Goal: Use online tool/utility: Use online tool/utility

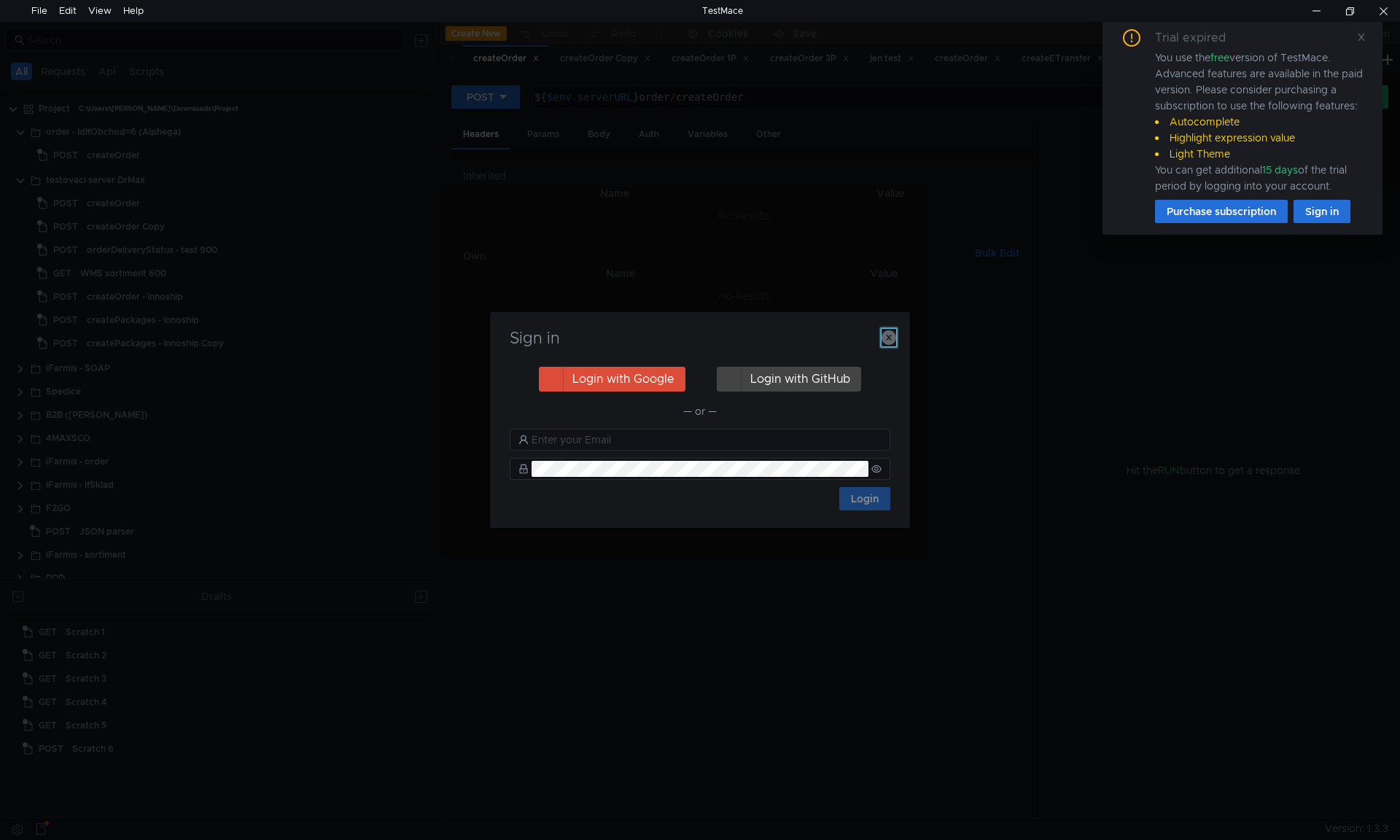
click at [892, 337] on icon "button" at bounding box center [888, 337] width 14 height 14
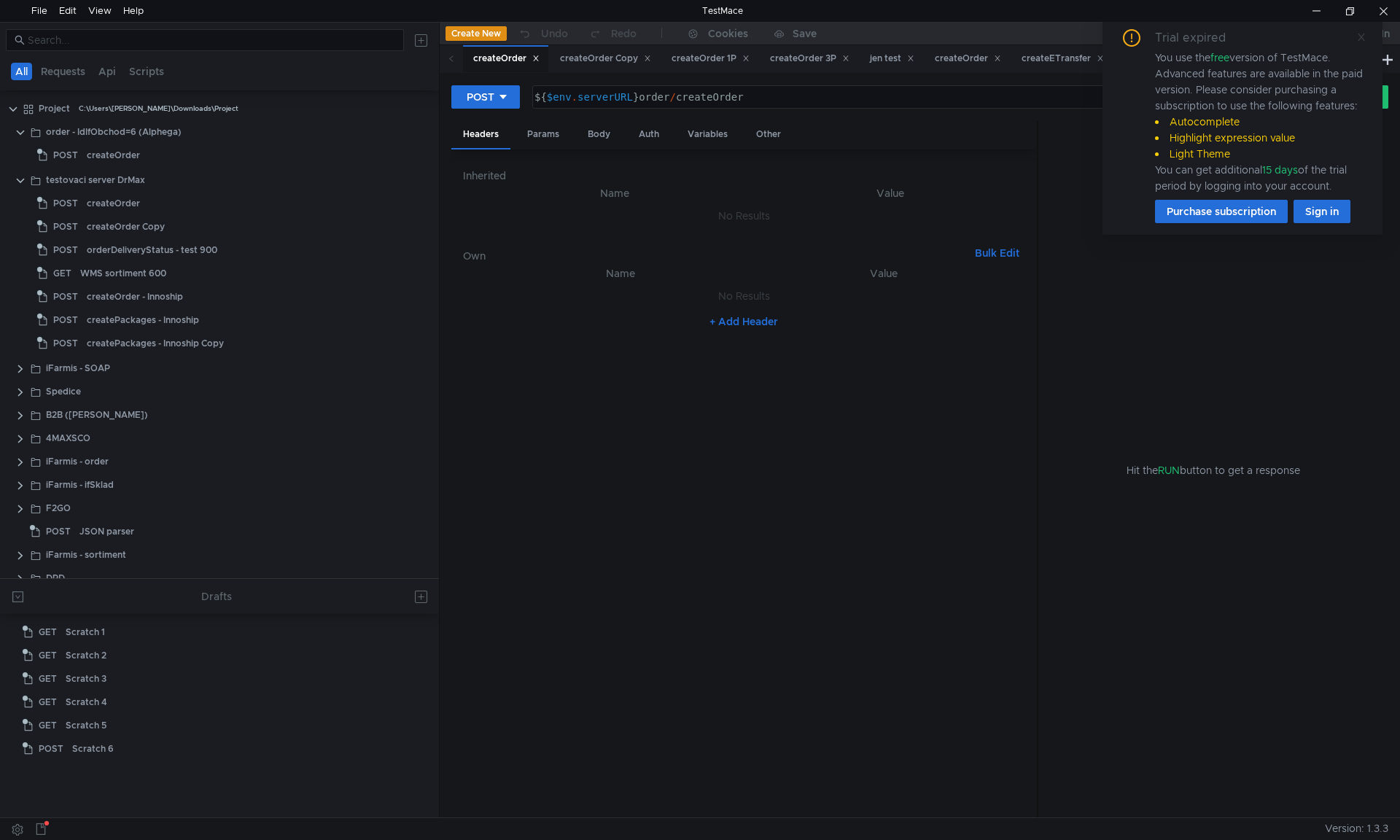
click at [1360, 38] on icon at bounding box center [1361, 38] width 8 height 8
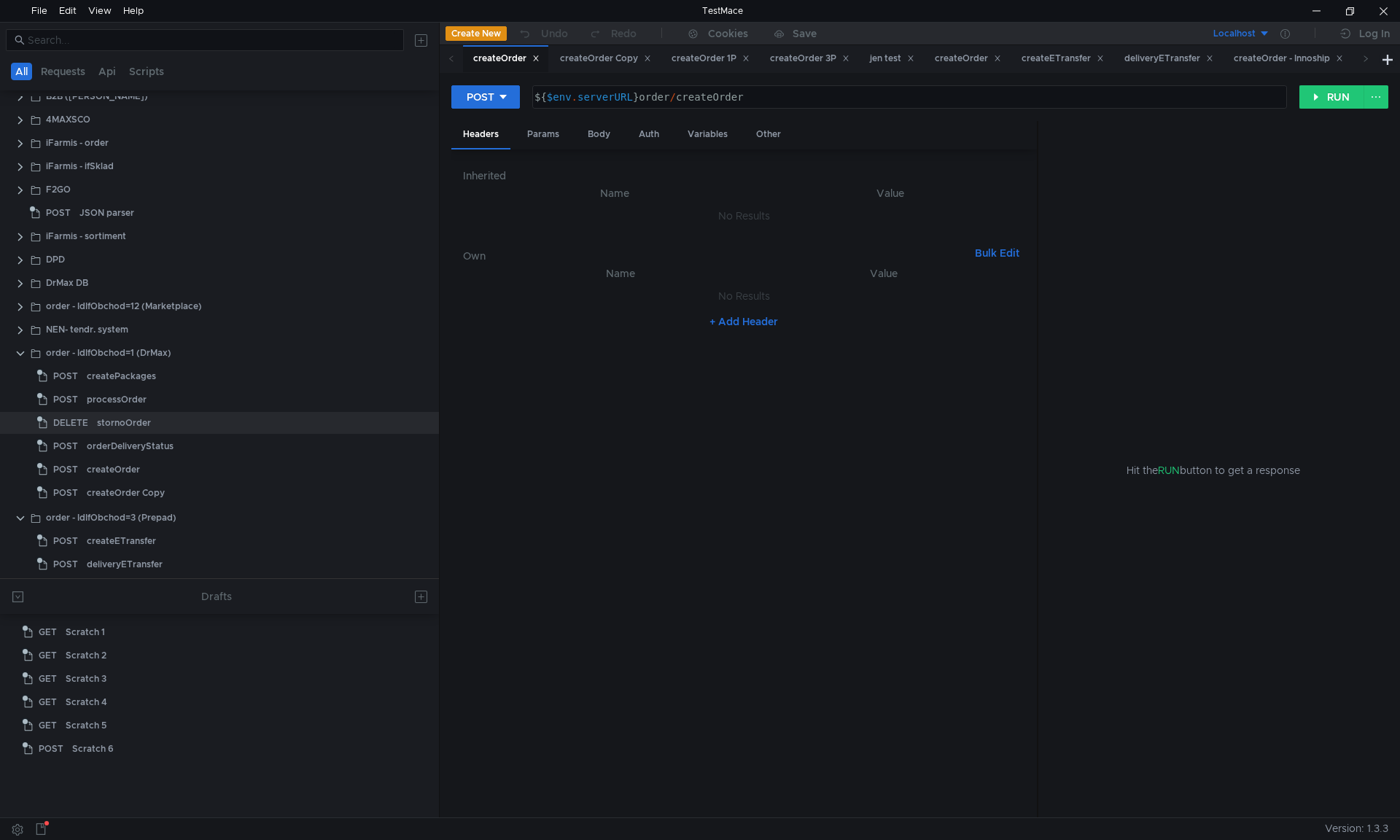
scroll to position [321, 0]
click at [82, 535] on app-tree-icon "POST" at bounding box center [61, 539] width 50 height 22
click at [594, 137] on div "Body" at bounding box center [599, 134] width 46 height 27
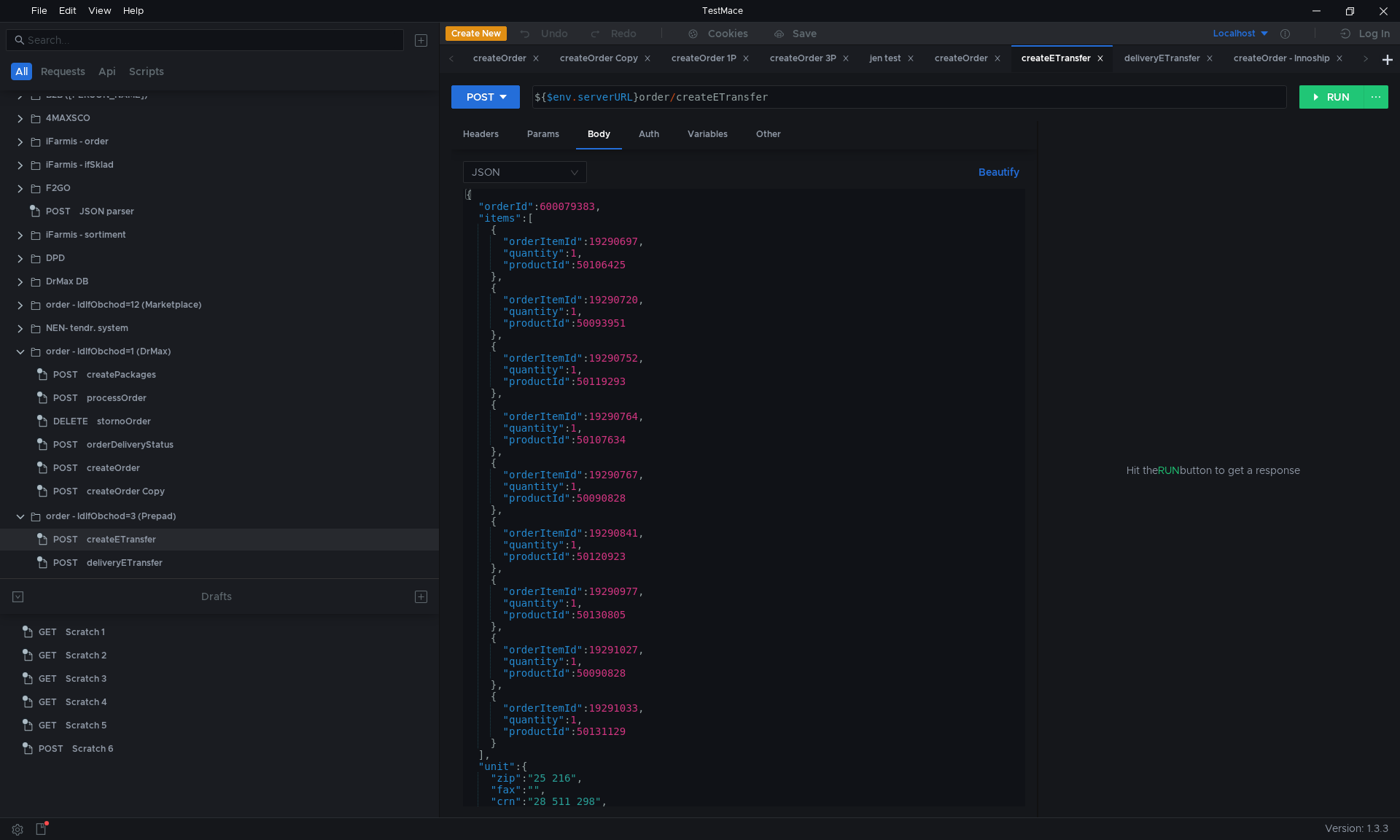
click at [668, 280] on div "{ "orderId" : 600079383 , "items" : [ { "orderItemId" : 19290697 , "quantity" :…" at bounding box center [741, 509] width 556 height 641
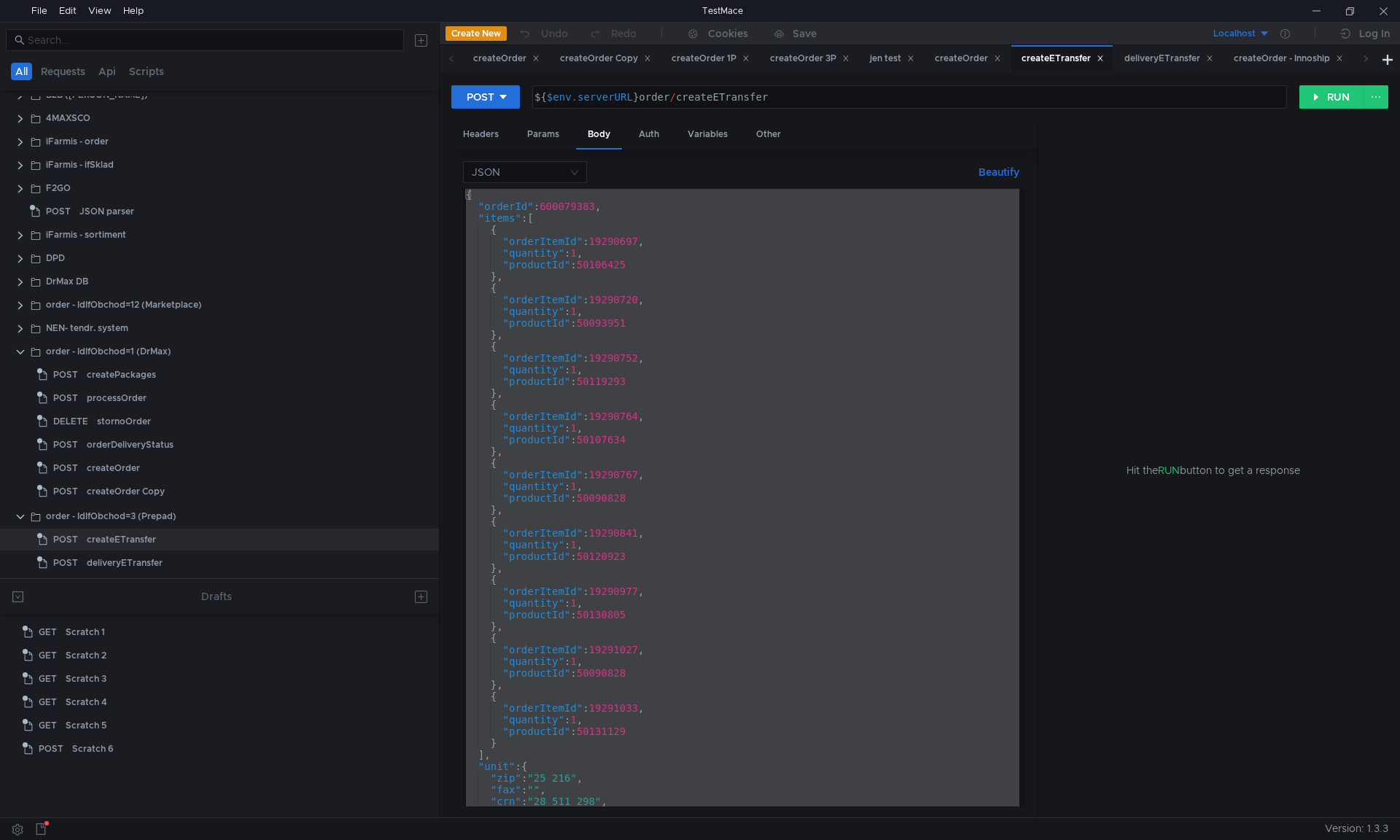
click at [1097, 250] on div "Hit the RUN button to get a response" at bounding box center [1213, 469] width 315 height 698
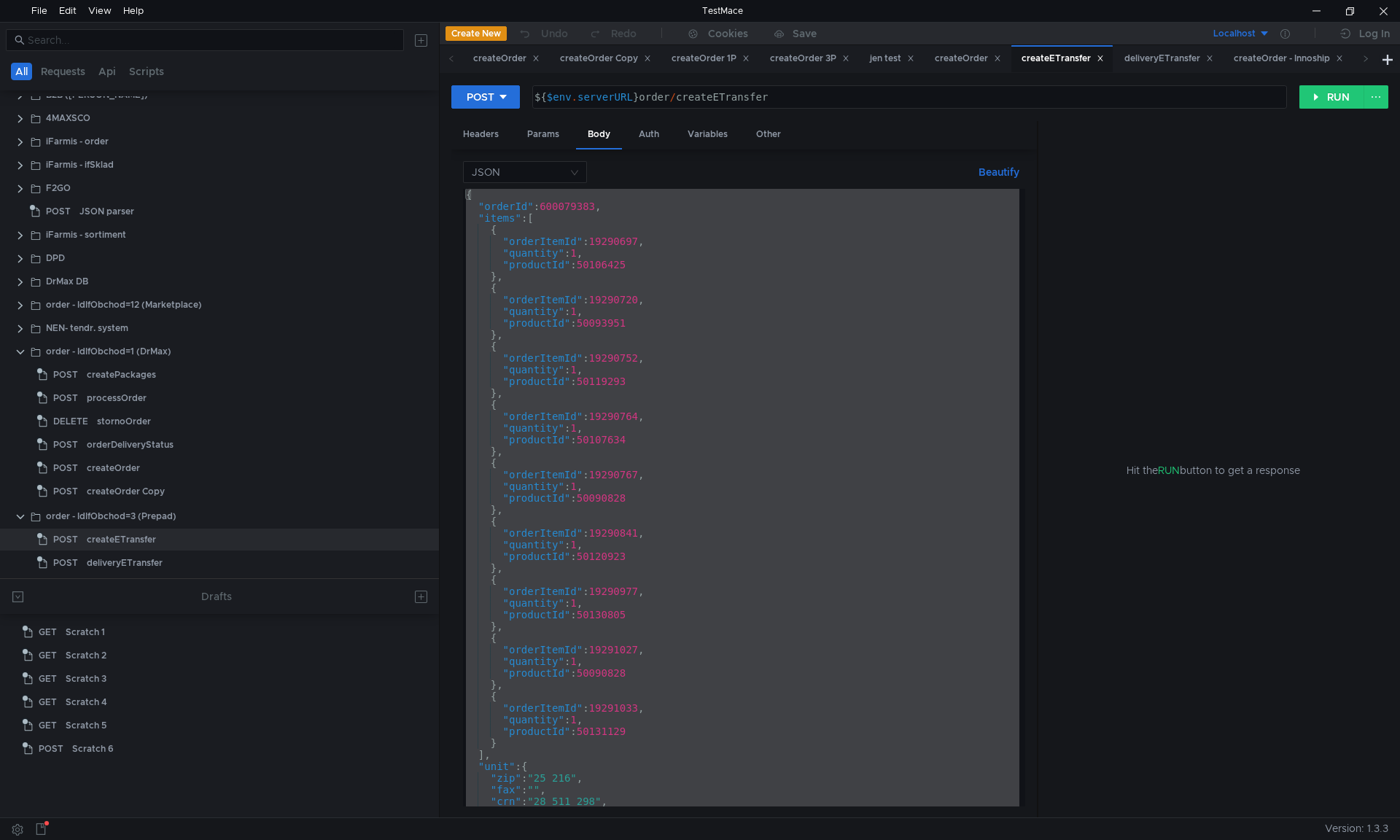
click at [953, 241] on div "{ "orderId" : 600079383 , "items" : [ { "orderItemId" : 19290697 , "quantity" :…" at bounding box center [741, 497] width 556 height 618
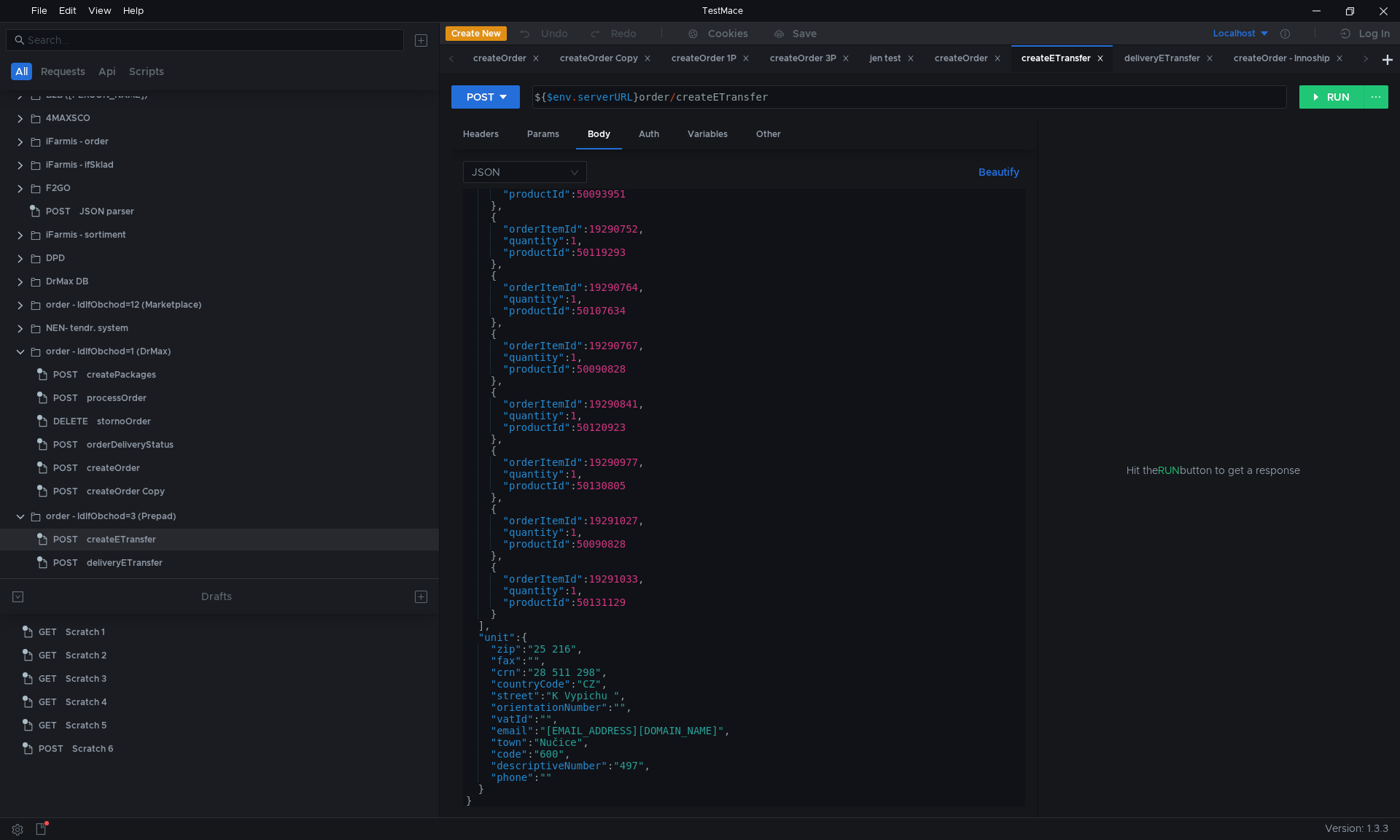
scroll to position [0, 0]
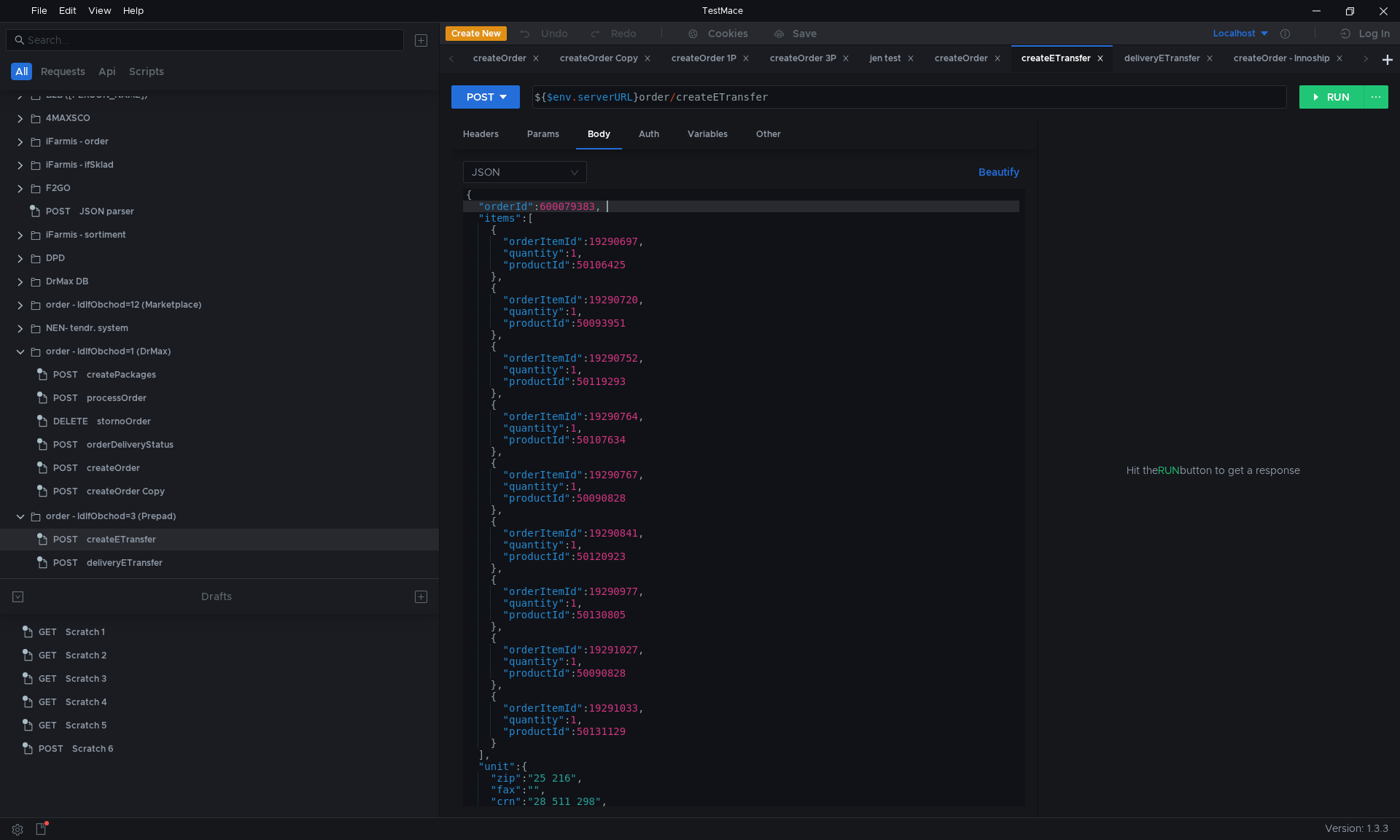
click at [907, 203] on div "{ "orderId" : 600079383 , "items" : [ { "orderItemId" : 19290697 , "quantity" :…" at bounding box center [741, 509] width 556 height 641
click at [907, 196] on div "{ "orderId" : 600079383 , "items" : [ { "orderItemId" : 19290697 , "quantity" :…" at bounding box center [741, 509] width 556 height 641
type textarea "{"
